Goal: Task Accomplishment & Management: Use online tool/utility

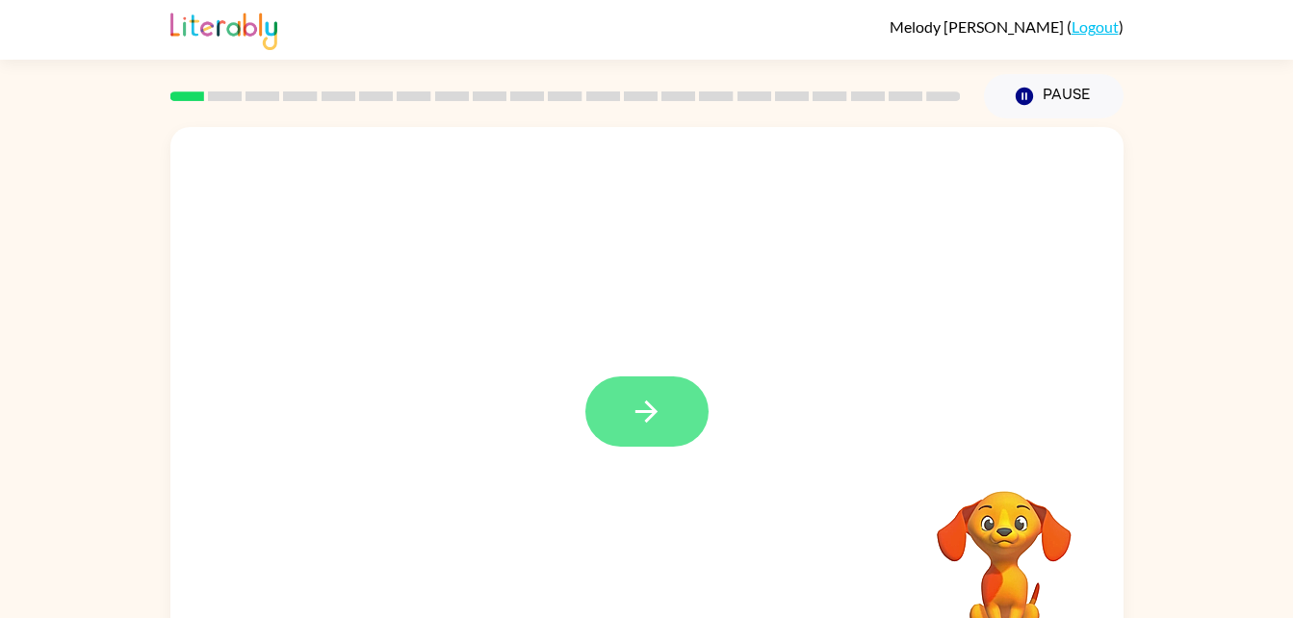
click at [644, 401] on icon "button" at bounding box center [647, 412] width 34 height 34
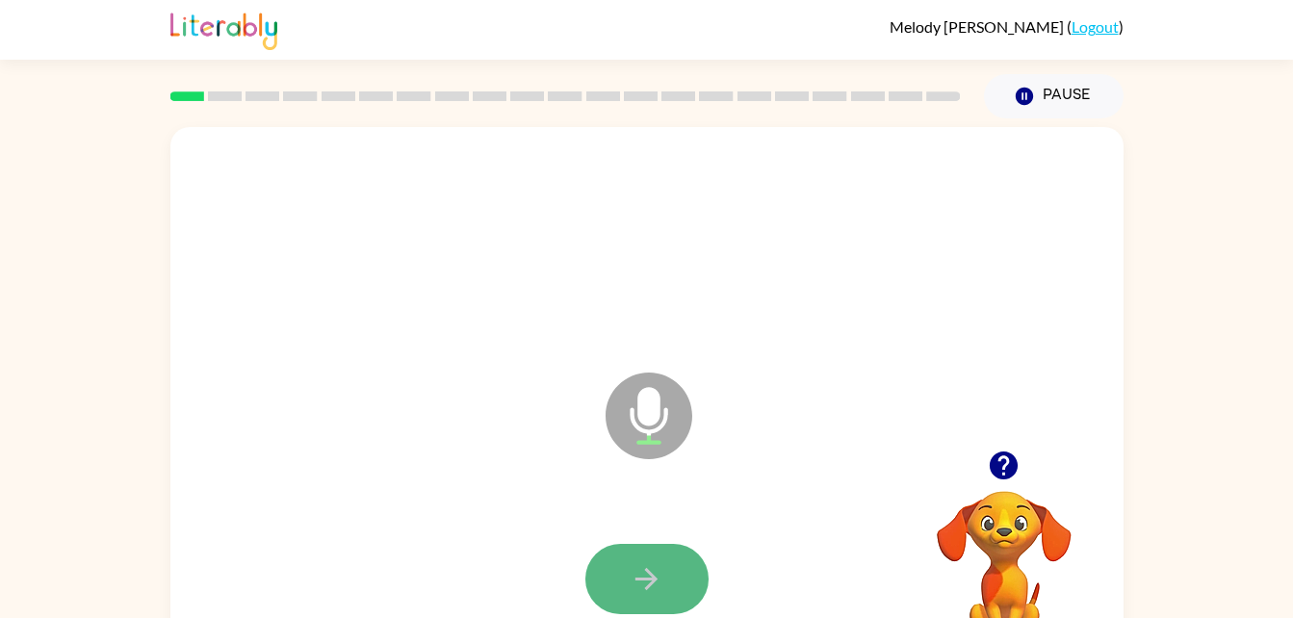
click at [667, 587] on button "button" at bounding box center [646, 579] width 123 height 70
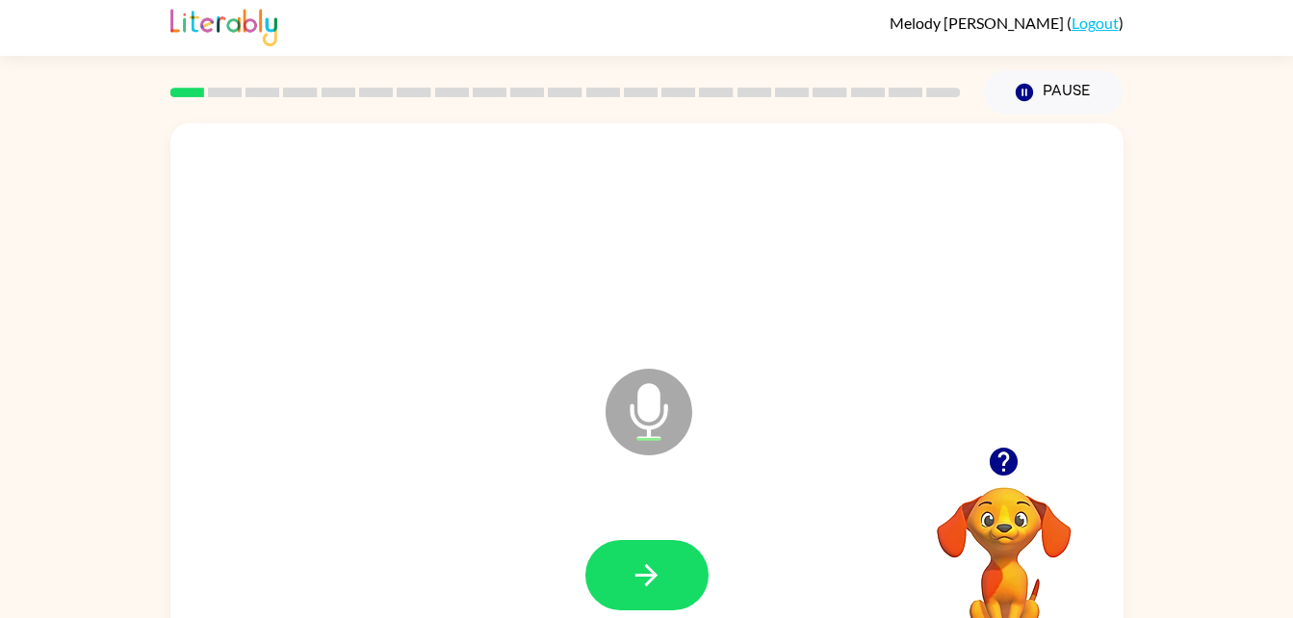
scroll to position [8, 0]
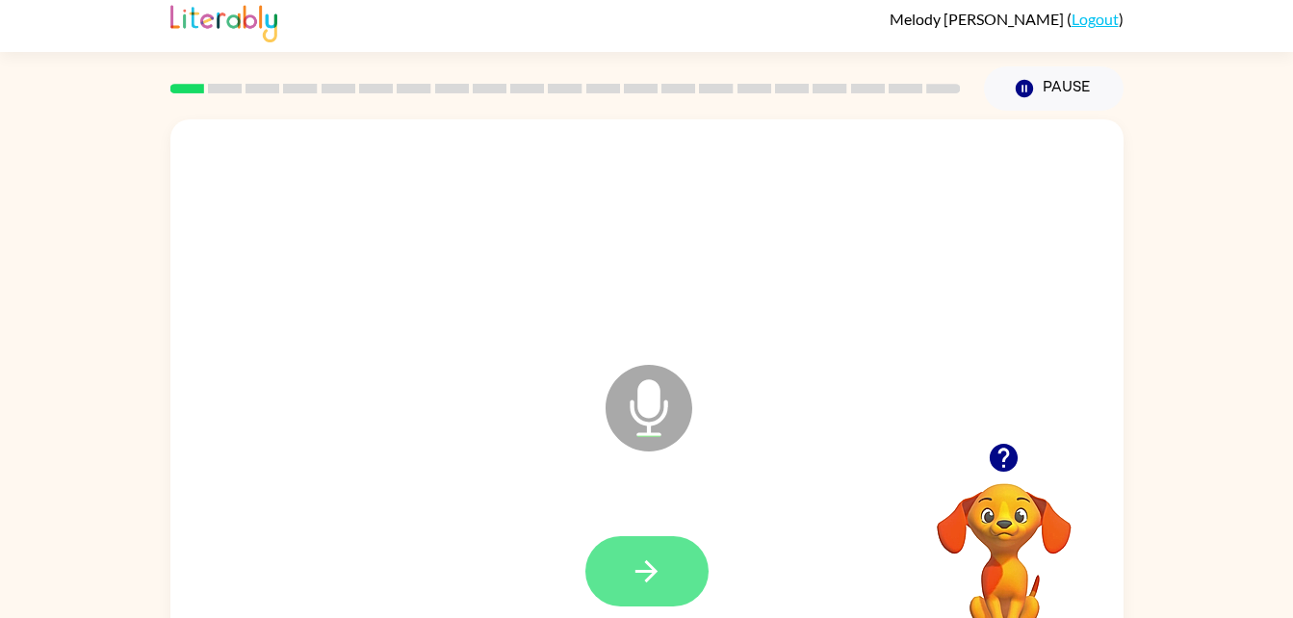
click at [654, 581] on icon "button" at bounding box center [647, 572] width 34 height 34
click at [639, 578] on icon "button" at bounding box center [647, 572] width 34 height 34
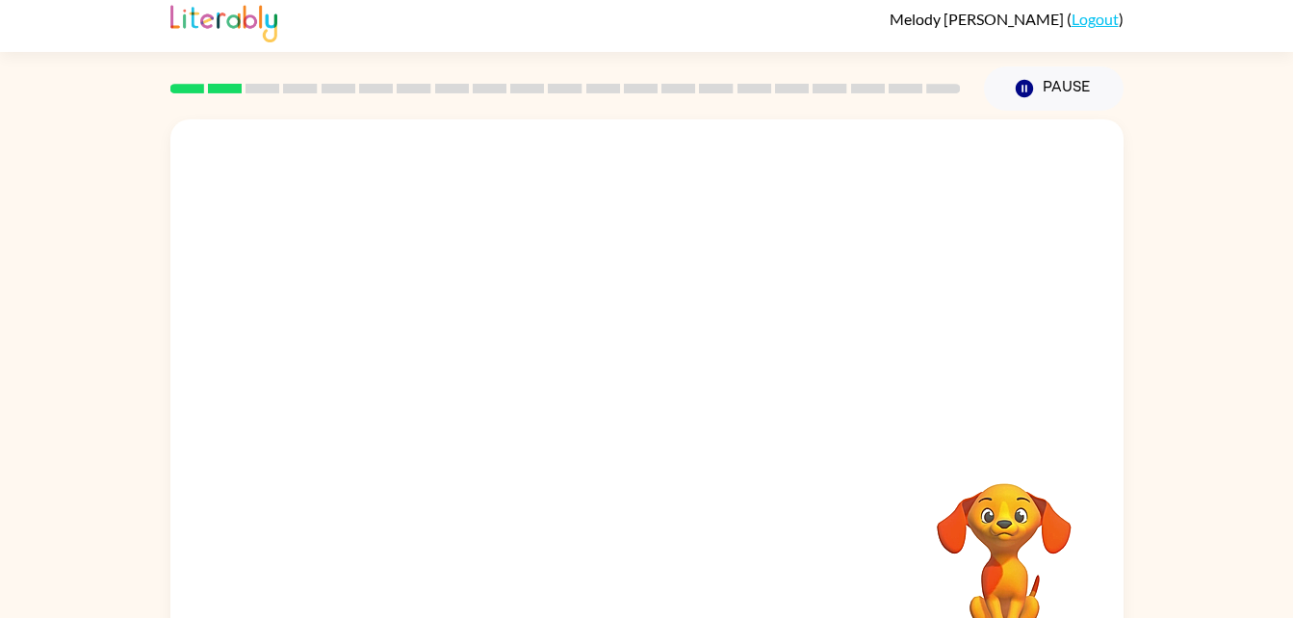
click at [655, 395] on div at bounding box center [646, 394] width 953 height 550
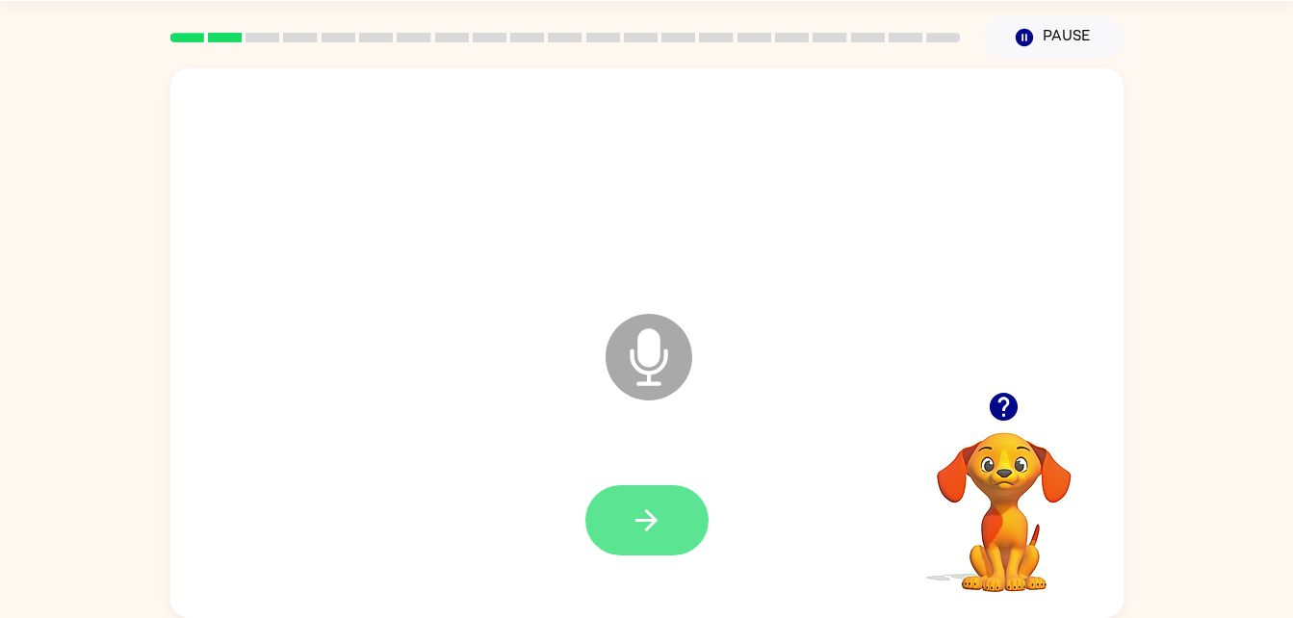
click at [663, 525] on icon "button" at bounding box center [647, 521] width 34 height 34
click at [670, 533] on button "button" at bounding box center [646, 520] width 123 height 70
click at [665, 524] on button "button" at bounding box center [646, 520] width 123 height 70
click at [684, 520] on button "button" at bounding box center [646, 520] width 123 height 70
click at [664, 520] on button "button" at bounding box center [646, 520] width 123 height 70
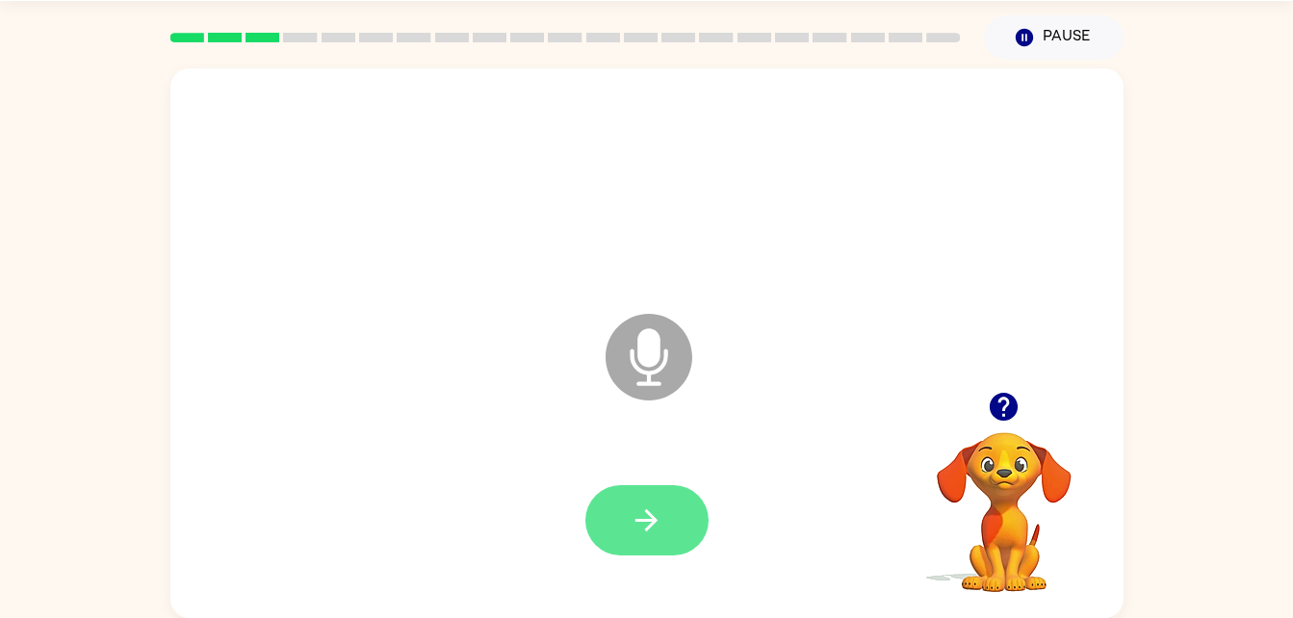
click at [647, 526] on icon "button" at bounding box center [647, 521] width 34 height 34
click at [658, 533] on icon "button" at bounding box center [647, 521] width 34 height 34
click at [649, 475] on div at bounding box center [647, 521] width 915 height 158
click at [677, 555] on button "button" at bounding box center [646, 520] width 123 height 70
click at [653, 523] on icon "button" at bounding box center [647, 520] width 22 height 22
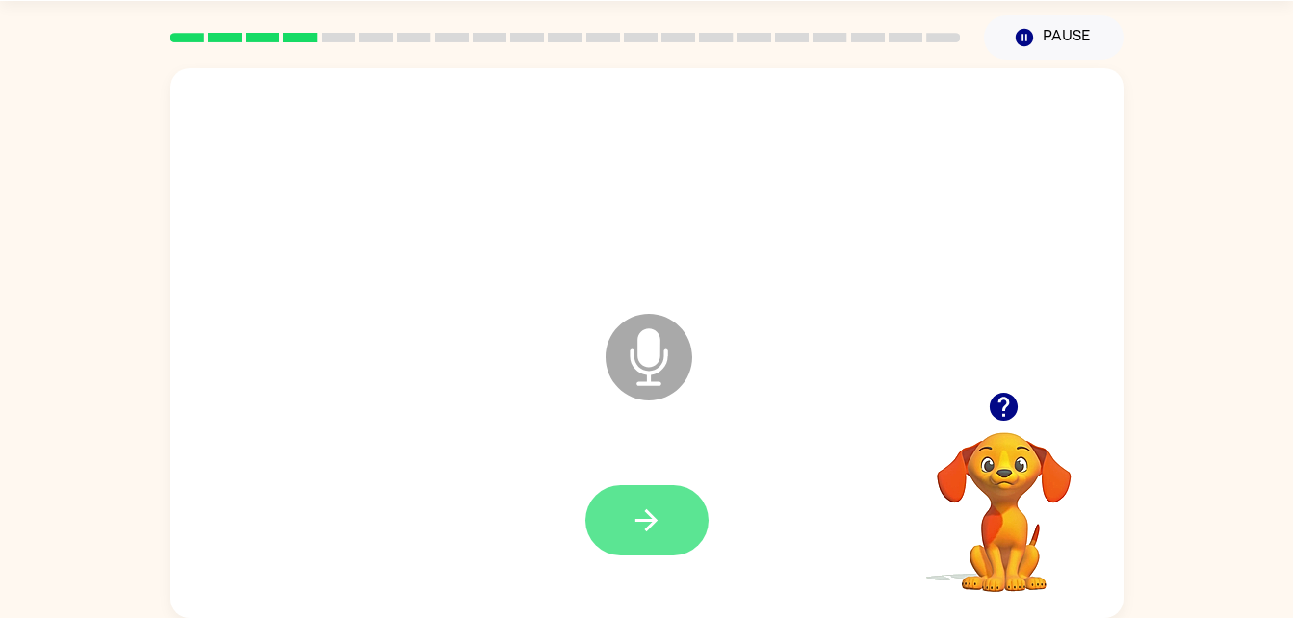
click at [695, 519] on button "button" at bounding box center [646, 520] width 123 height 70
click at [667, 512] on button "button" at bounding box center [646, 520] width 123 height 70
click at [682, 524] on button "button" at bounding box center [646, 520] width 123 height 70
click at [680, 533] on button "button" at bounding box center [646, 520] width 123 height 70
click at [675, 529] on button "button" at bounding box center [646, 520] width 123 height 70
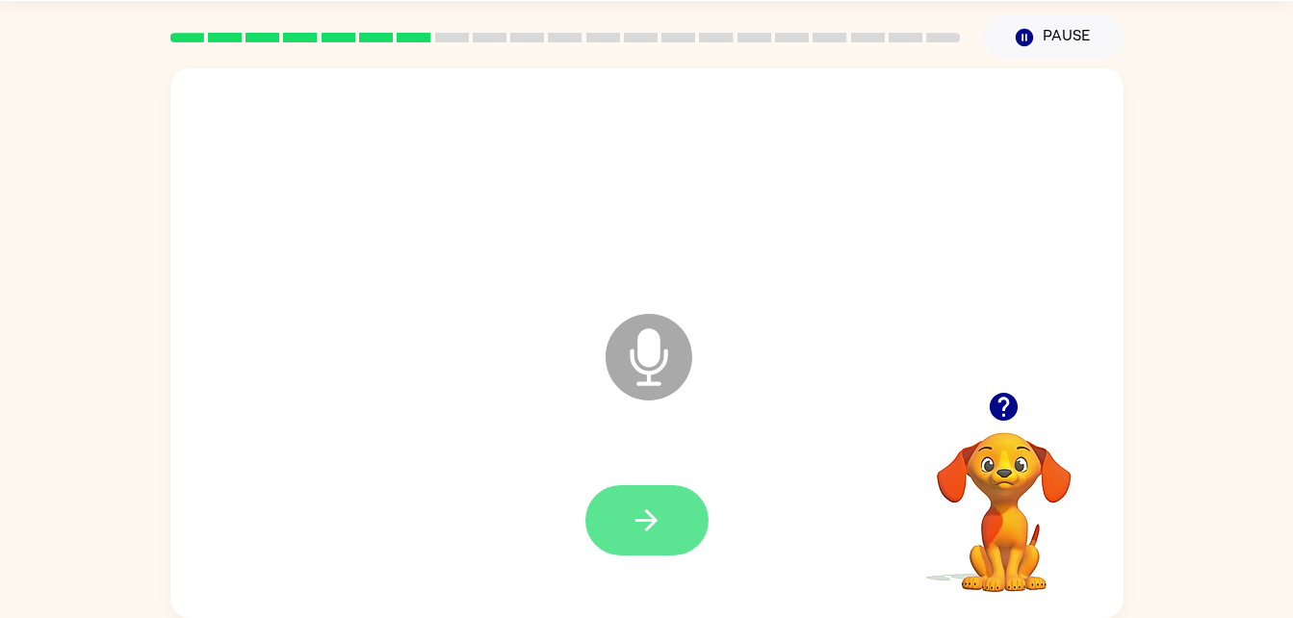
click at [665, 521] on button "button" at bounding box center [646, 520] width 123 height 70
click at [707, 528] on button "button" at bounding box center [646, 520] width 123 height 70
click at [650, 527] on icon "button" at bounding box center [647, 520] width 22 height 22
click at [617, 500] on button "button" at bounding box center [646, 520] width 123 height 70
click at [656, 529] on icon "button" at bounding box center [647, 521] width 34 height 34
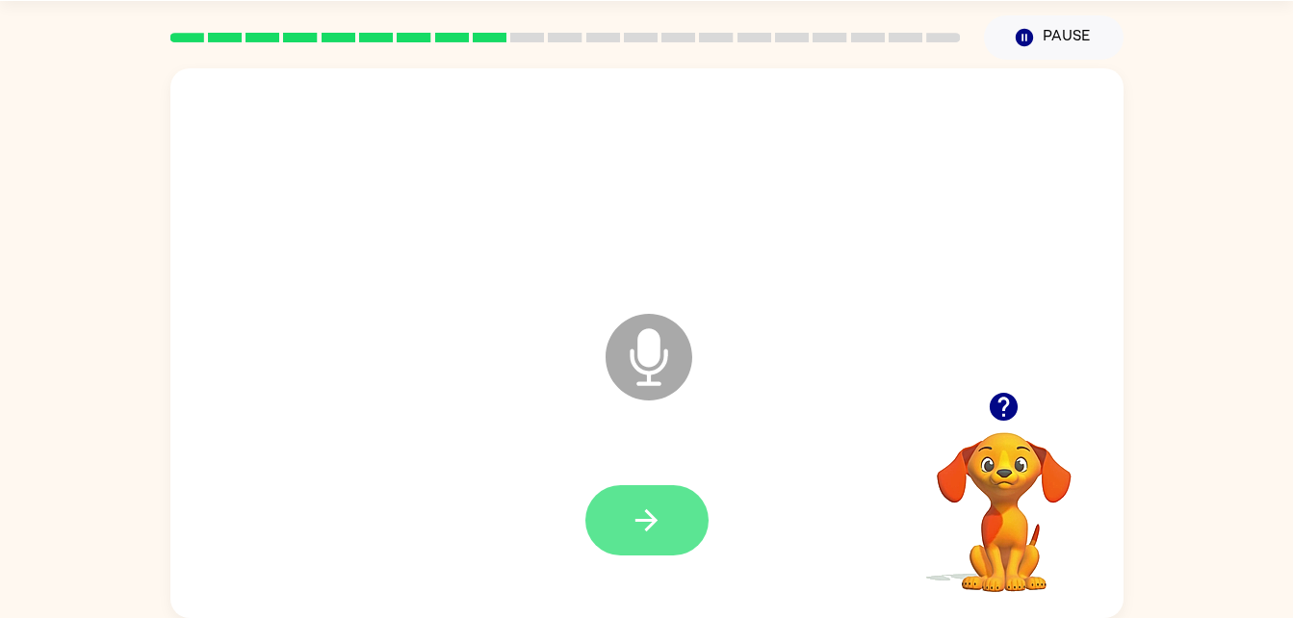
click at [647, 513] on icon "button" at bounding box center [647, 520] width 22 height 22
click at [680, 526] on button "button" at bounding box center [646, 520] width 123 height 70
click at [654, 515] on div at bounding box center [647, 521] width 915 height 158
click at [664, 488] on button "button" at bounding box center [646, 520] width 123 height 70
click at [630, 498] on button "button" at bounding box center [646, 520] width 123 height 70
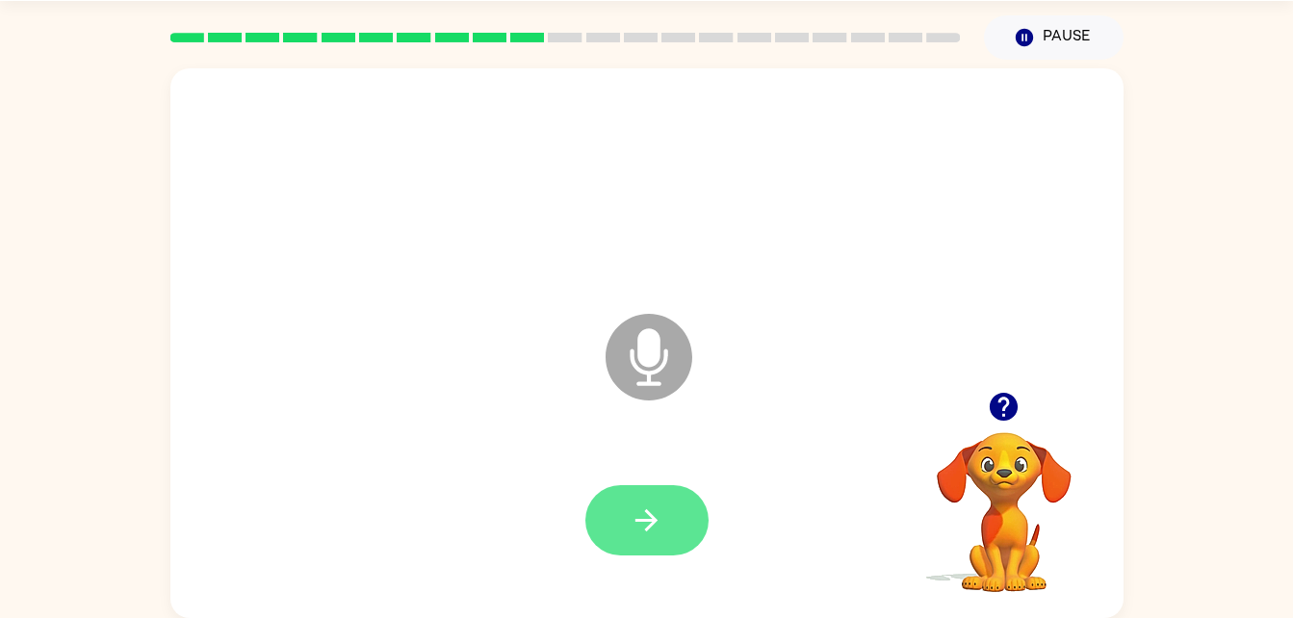
click at [638, 553] on button "button" at bounding box center [646, 520] width 123 height 70
click at [632, 535] on icon "button" at bounding box center [647, 521] width 34 height 34
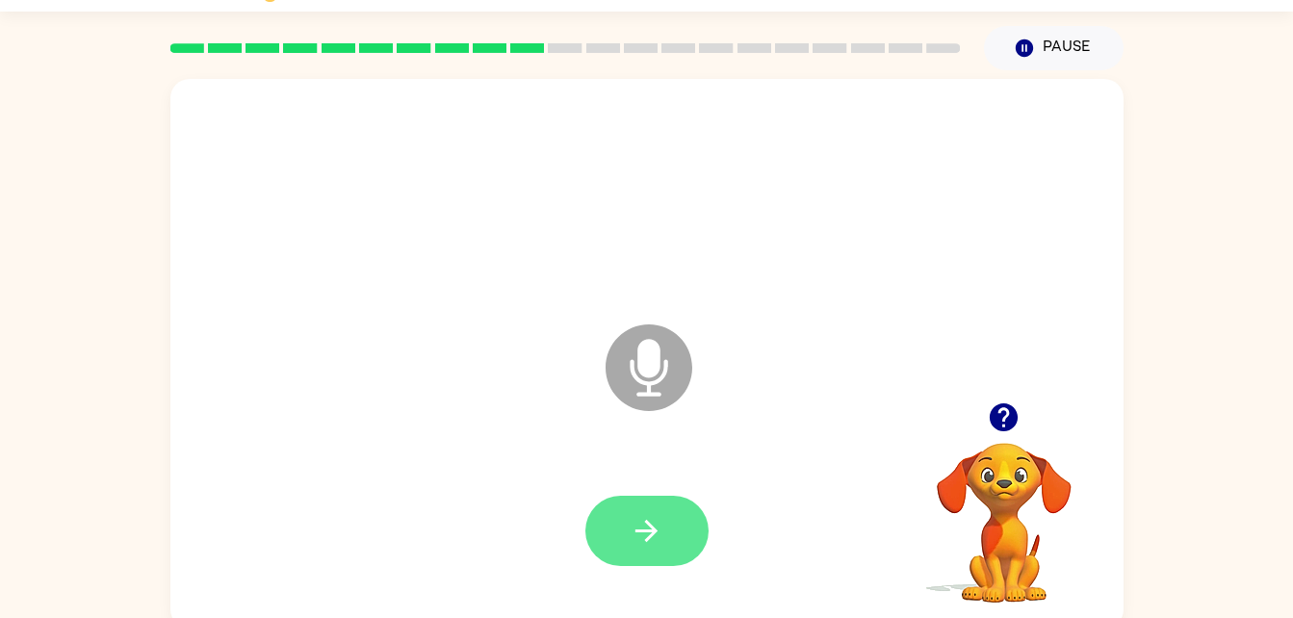
click at [686, 533] on button "button" at bounding box center [646, 531] width 123 height 70
click at [632, 541] on icon "button" at bounding box center [647, 531] width 34 height 34
click at [668, 526] on button "button" at bounding box center [646, 531] width 123 height 70
click at [680, 532] on button "button" at bounding box center [646, 531] width 123 height 70
click at [647, 538] on icon "button" at bounding box center [647, 531] width 22 height 22
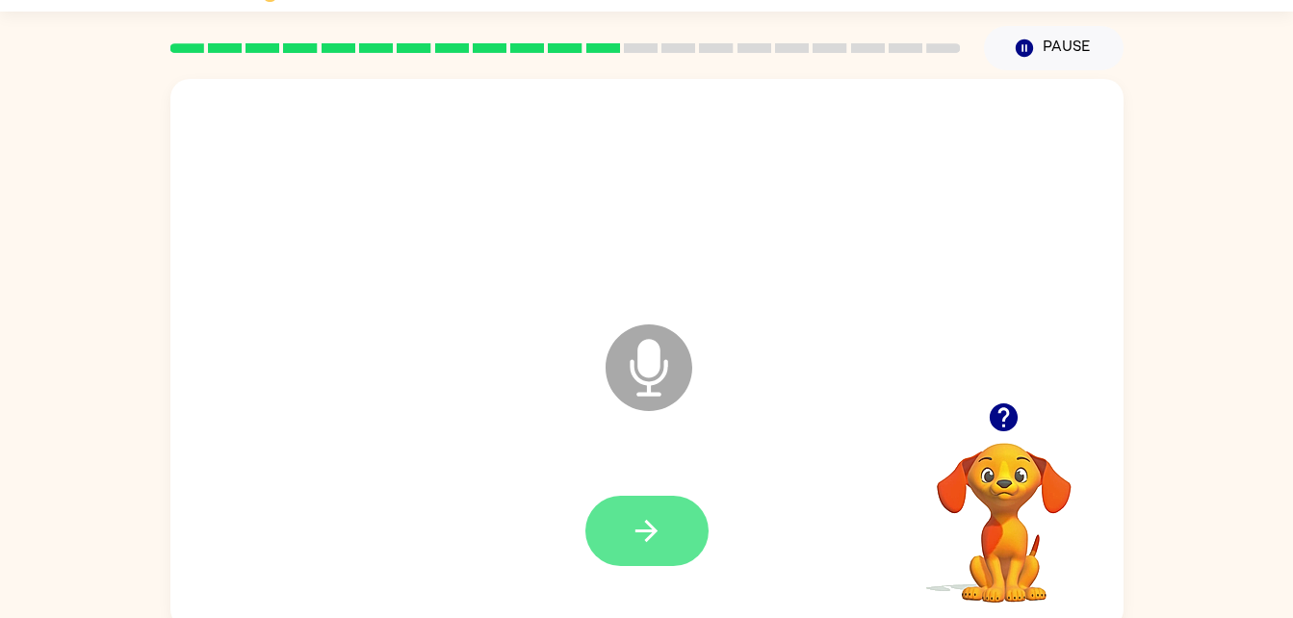
click at [638, 507] on button "button" at bounding box center [646, 531] width 123 height 70
click at [643, 535] on icon "button" at bounding box center [647, 531] width 34 height 34
click at [641, 522] on icon "button" at bounding box center [647, 531] width 34 height 34
click at [663, 498] on button "button" at bounding box center [646, 531] width 123 height 70
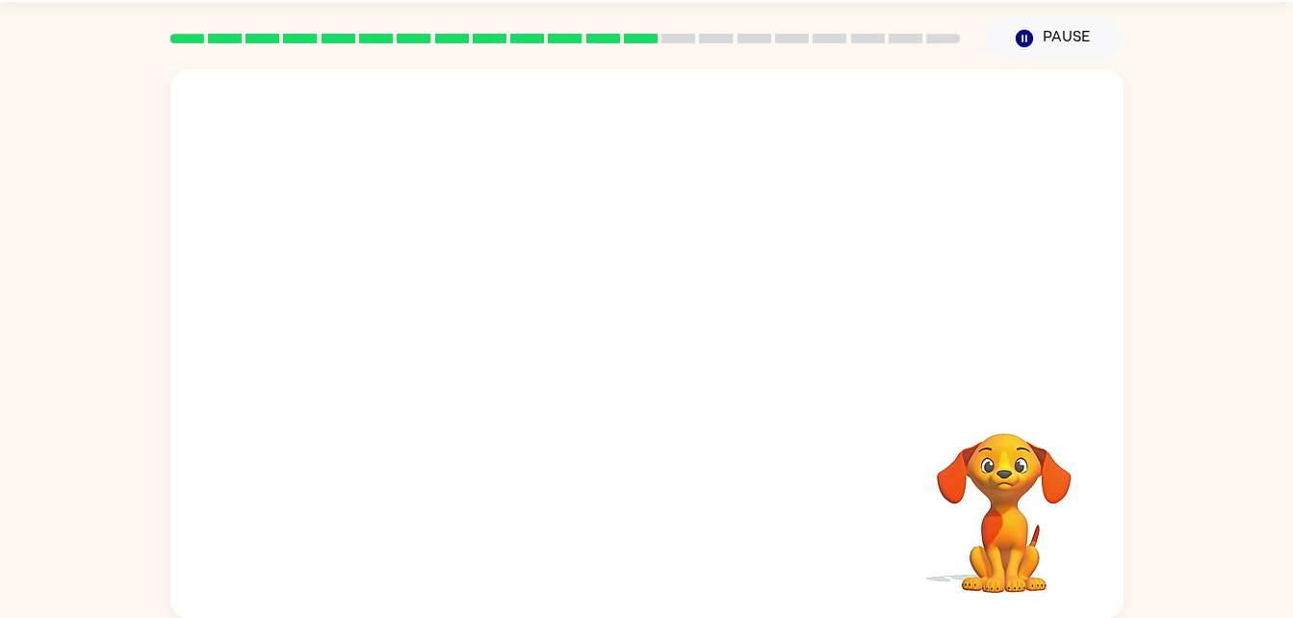
scroll to position [59, 0]
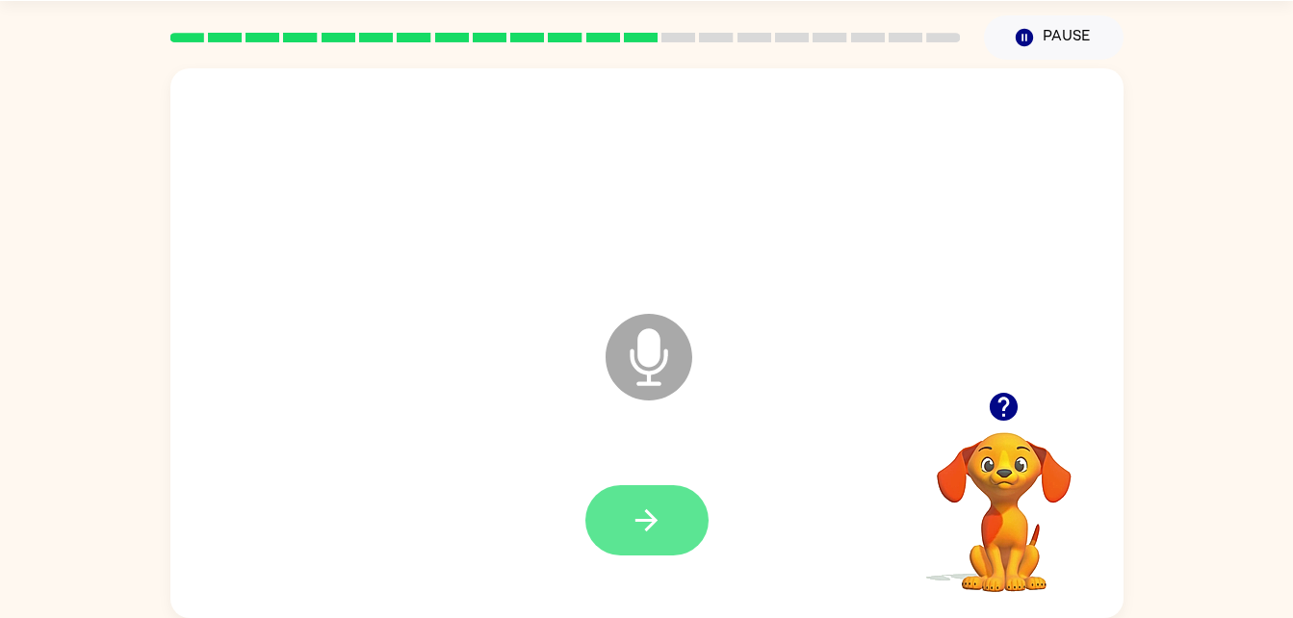
click at [620, 515] on button "button" at bounding box center [646, 520] width 123 height 70
click at [622, 504] on button "button" at bounding box center [646, 520] width 123 height 70
click at [684, 533] on button "button" at bounding box center [646, 520] width 123 height 70
click at [653, 520] on icon "button" at bounding box center [647, 520] width 22 height 22
click at [634, 523] on icon "button" at bounding box center [647, 521] width 34 height 34
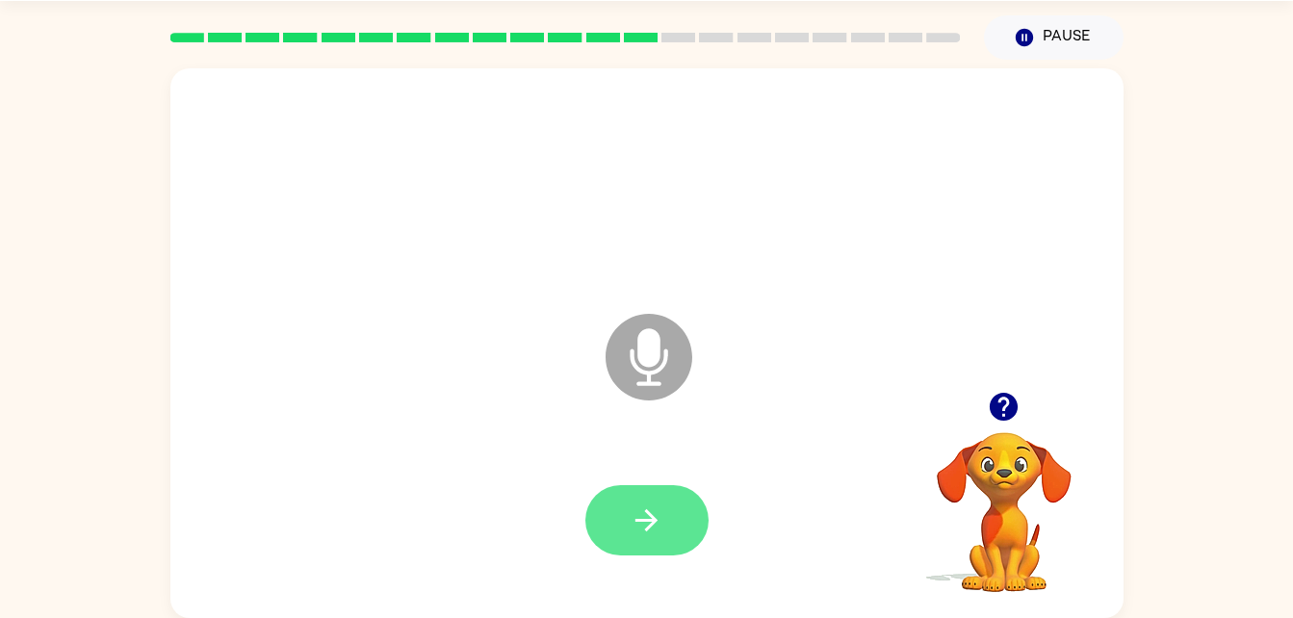
click at [658, 522] on icon "button" at bounding box center [647, 521] width 34 height 34
click at [674, 538] on button "button" at bounding box center [646, 520] width 123 height 70
click at [640, 525] on icon "button" at bounding box center [647, 521] width 34 height 34
click at [667, 533] on button "button" at bounding box center [646, 520] width 123 height 70
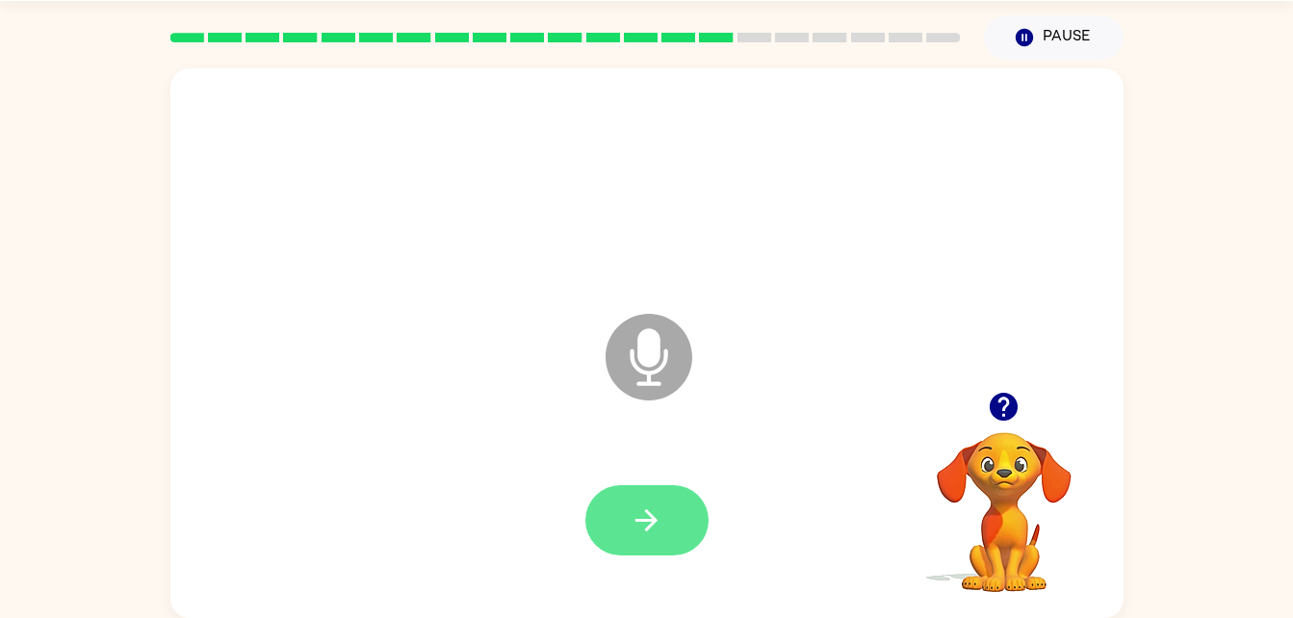
click at [662, 552] on button "button" at bounding box center [646, 520] width 123 height 70
click at [651, 527] on icon "button" at bounding box center [647, 520] width 22 height 22
click at [667, 514] on button "button" at bounding box center [646, 520] width 123 height 70
click at [693, 518] on button "button" at bounding box center [646, 520] width 123 height 70
click at [668, 538] on button "button" at bounding box center [646, 520] width 123 height 70
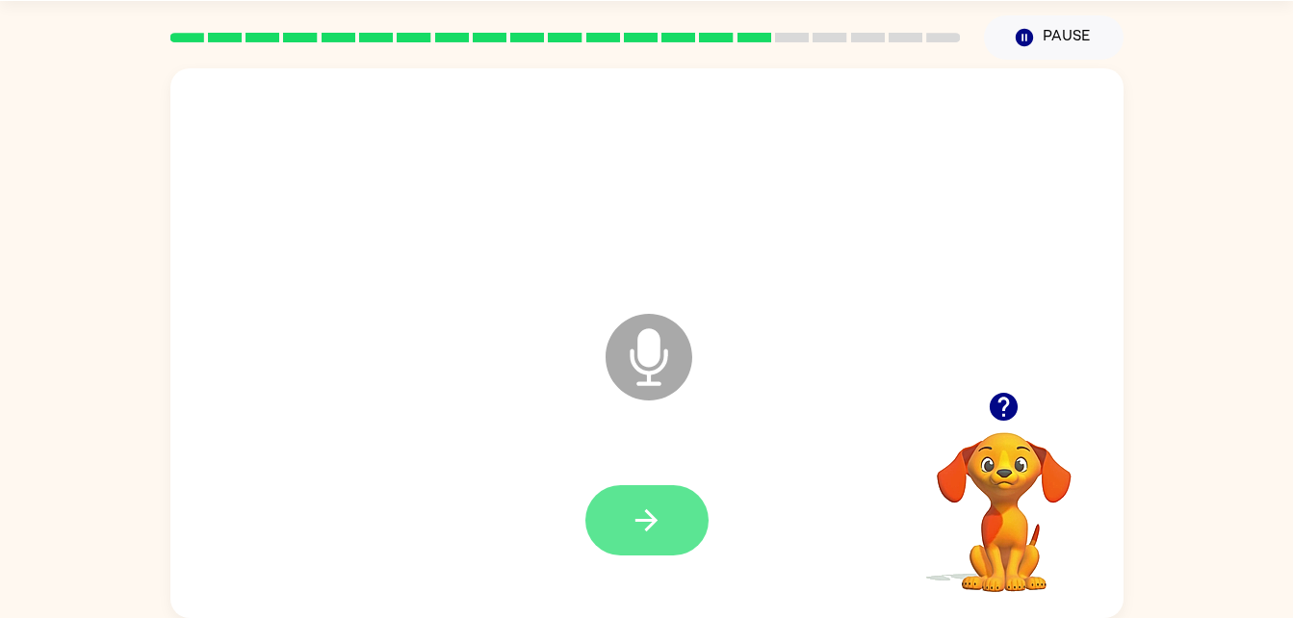
click at [611, 525] on button "button" at bounding box center [646, 520] width 123 height 70
click at [672, 531] on button "button" at bounding box center [646, 520] width 123 height 70
click at [606, 520] on button "button" at bounding box center [646, 520] width 123 height 70
click at [621, 497] on button "button" at bounding box center [646, 520] width 123 height 70
click at [634, 510] on icon "button" at bounding box center [647, 521] width 34 height 34
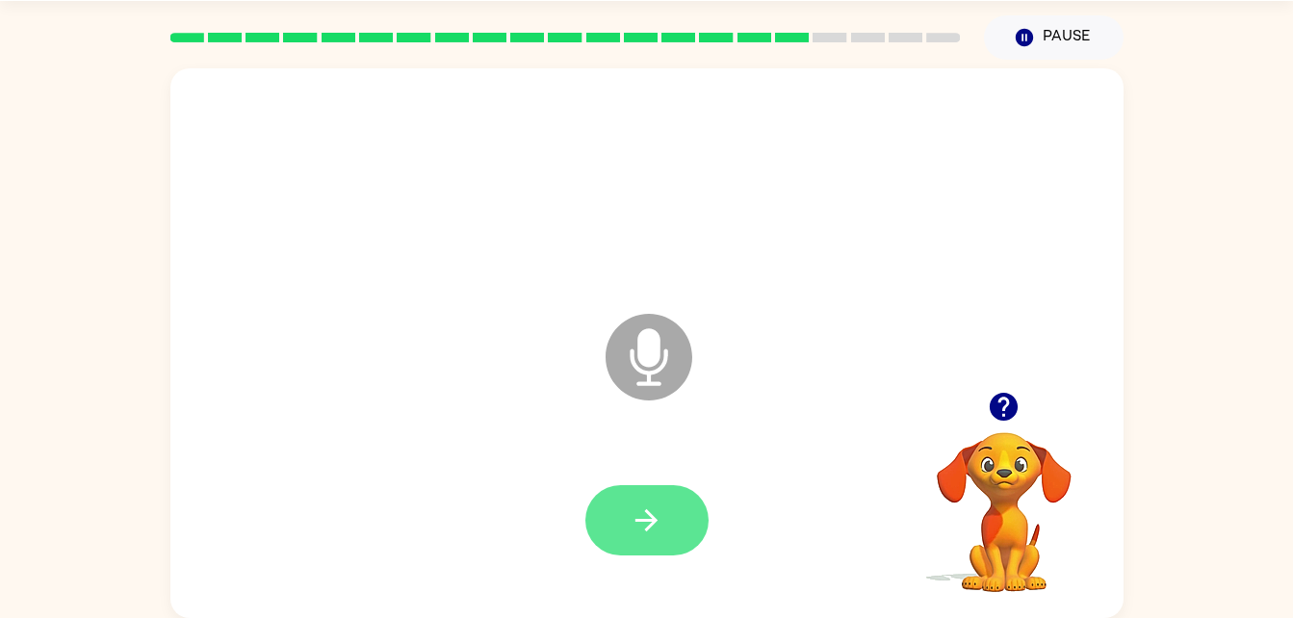
click at [609, 530] on button "button" at bounding box center [646, 520] width 123 height 70
click at [605, 518] on button "button" at bounding box center [646, 520] width 123 height 70
click at [639, 498] on button "button" at bounding box center [646, 520] width 123 height 70
click at [619, 503] on button "button" at bounding box center [646, 520] width 123 height 70
click at [615, 520] on button "button" at bounding box center [646, 520] width 123 height 70
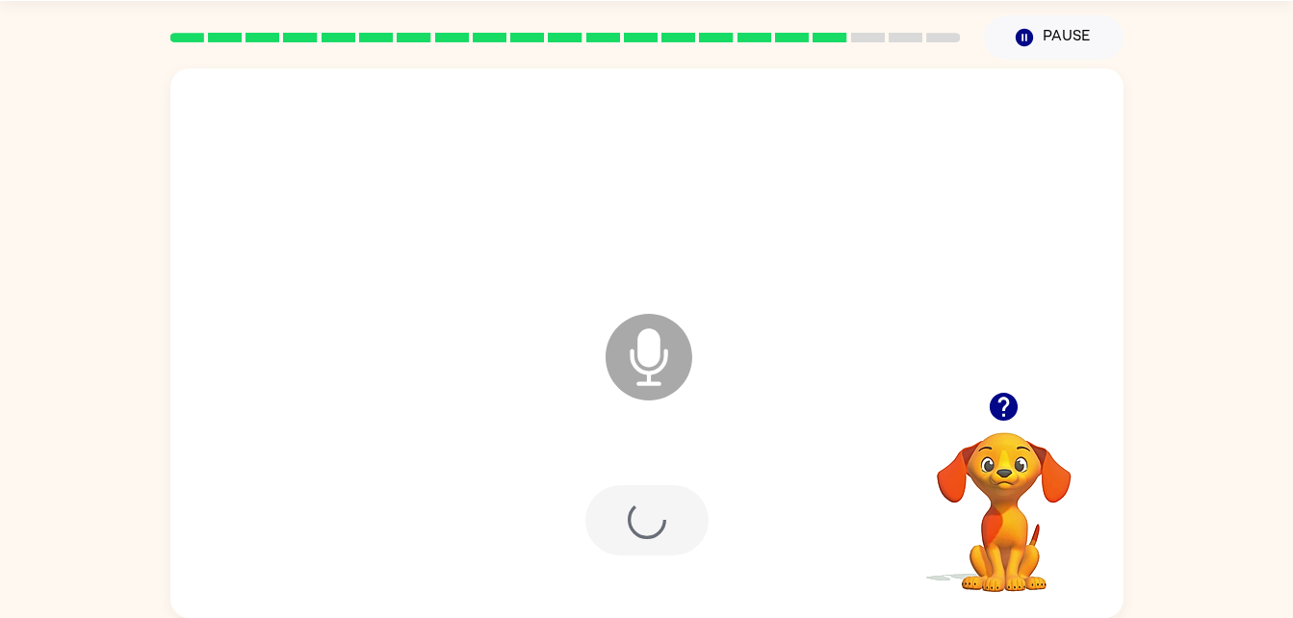
click at [616, 514] on div at bounding box center [647, 521] width 915 height 158
click at [657, 529] on icon "button" at bounding box center [647, 521] width 34 height 34
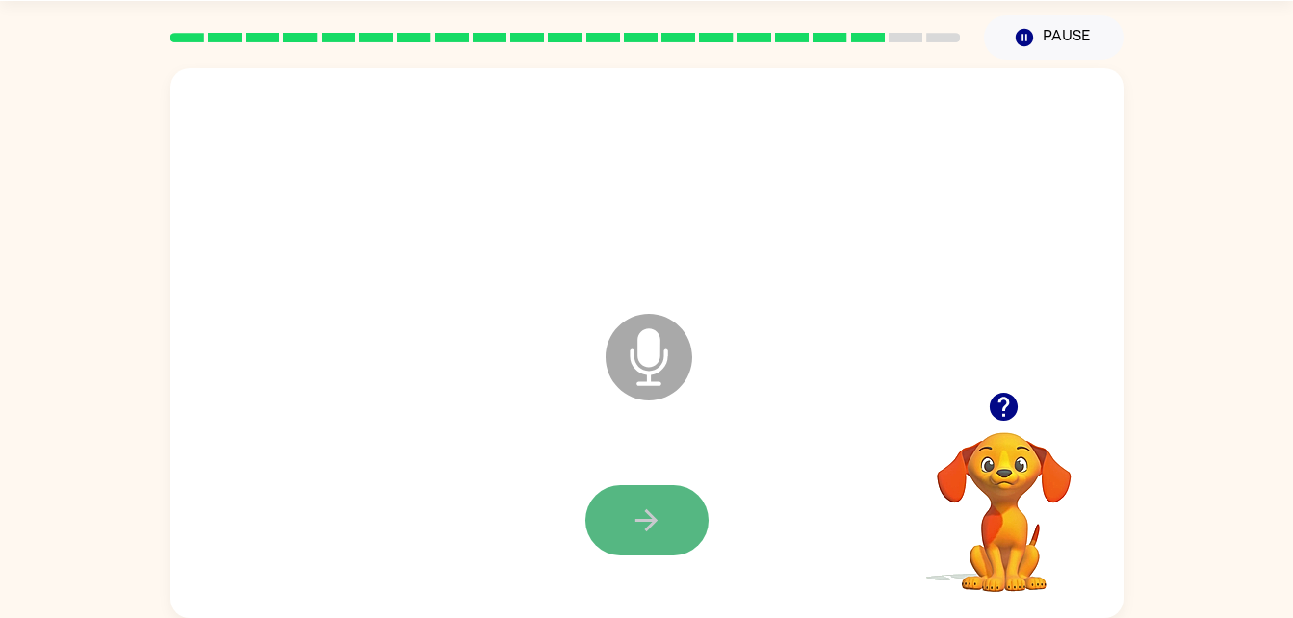
click at [618, 518] on button "button" at bounding box center [646, 520] width 123 height 70
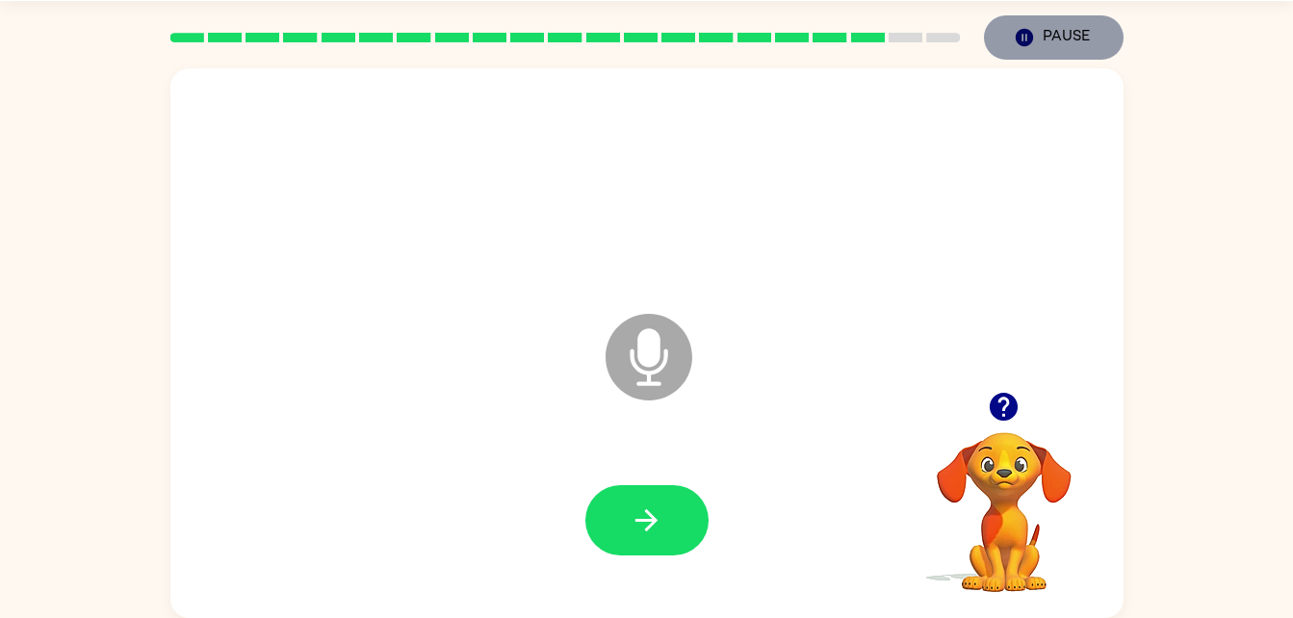
click at [1085, 31] on button "Pause Pause" at bounding box center [1054, 37] width 140 height 44
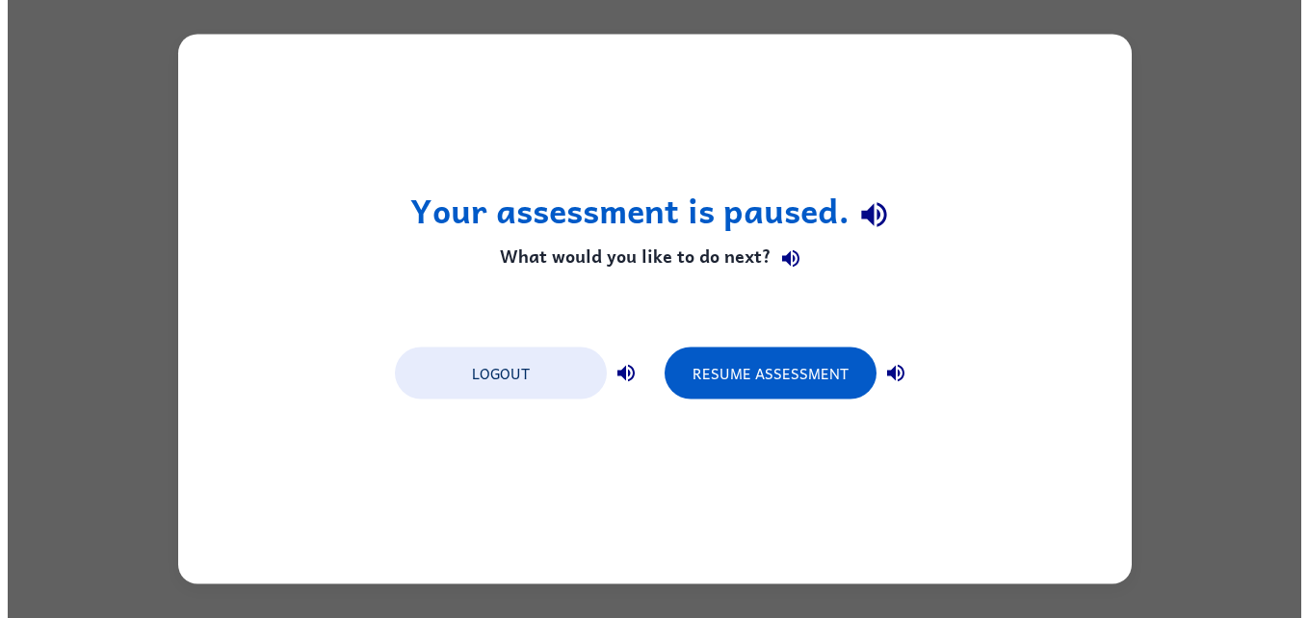
scroll to position [0, 0]
